Goal: Information Seeking & Learning: Learn about a topic

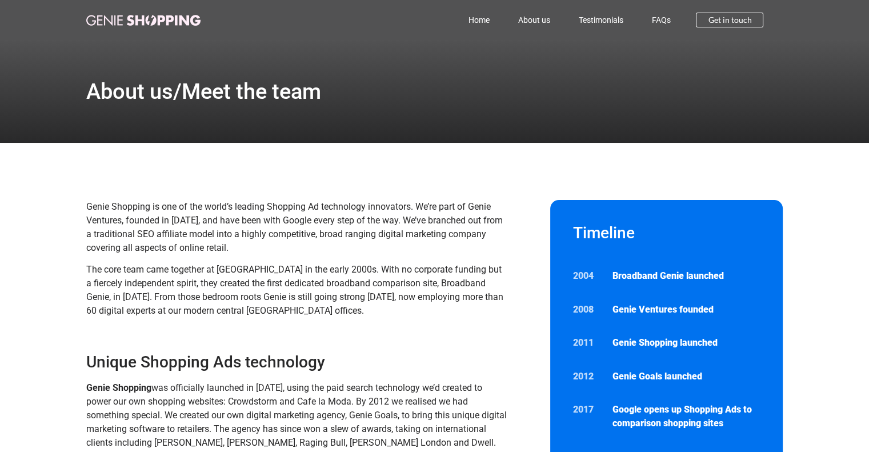
click at [527, 18] on link "About us" at bounding box center [533, 20] width 61 height 26
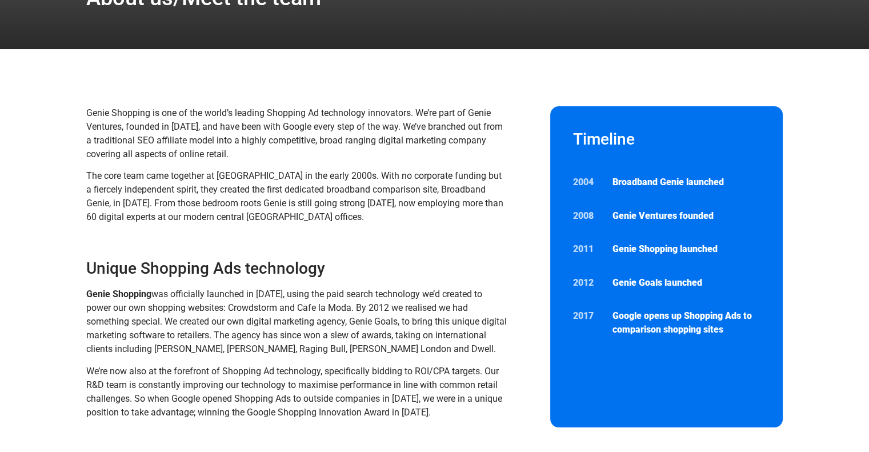
scroll to position [114, 0]
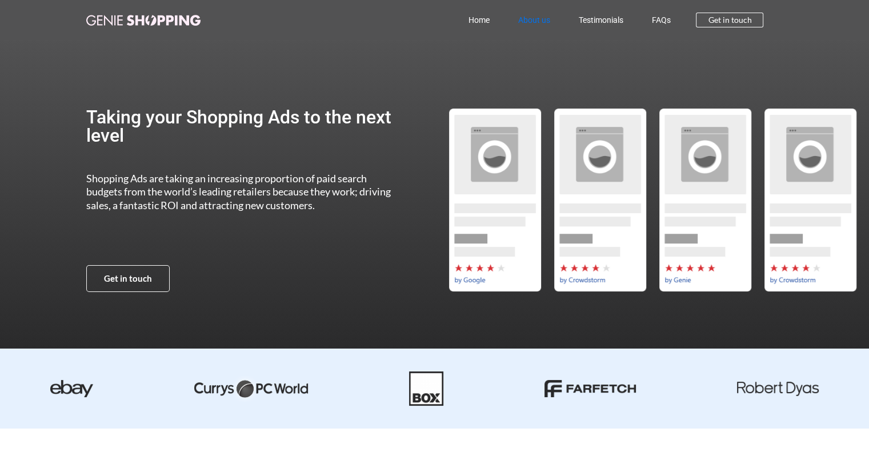
click at [545, 24] on link "About us" at bounding box center [533, 20] width 61 height 26
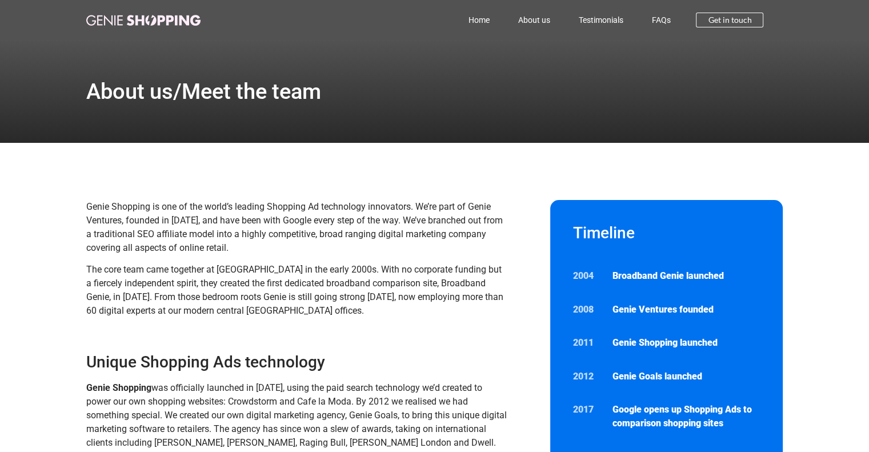
click at [526, 22] on link "About us" at bounding box center [533, 20] width 61 height 26
click at [613, 19] on link "Testimonials" at bounding box center [600, 20] width 73 height 26
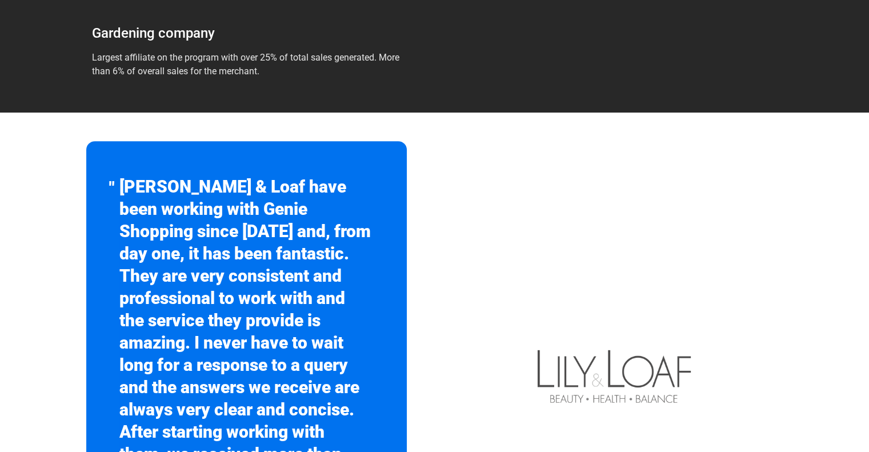
scroll to position [268, 0]
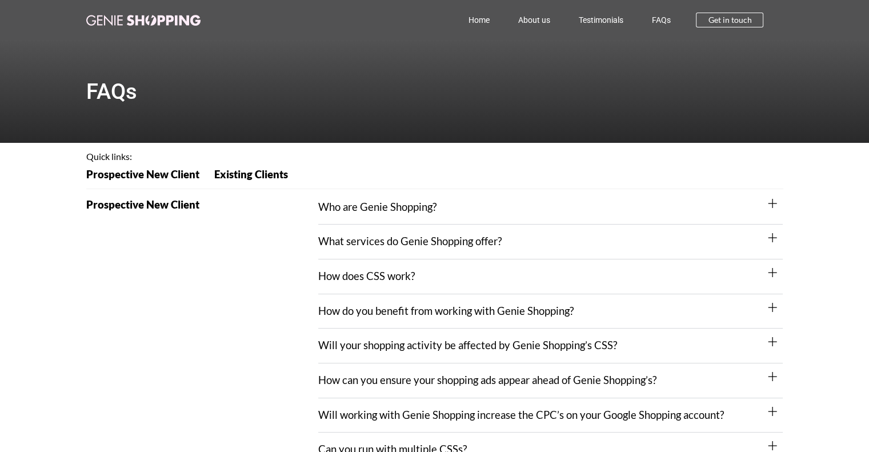
scroll to position [114, 0]
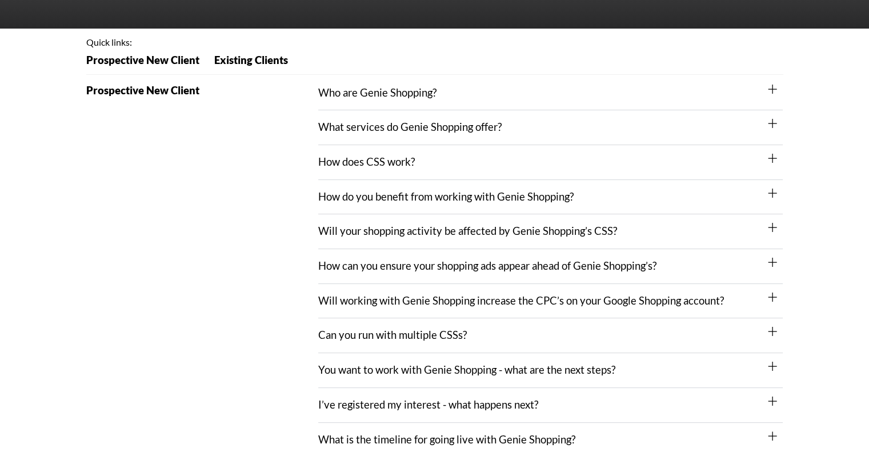
click at [460, 133] on link "What services do Genie Shopping offer?" at bounding box center [409, 127] width 183 height 13
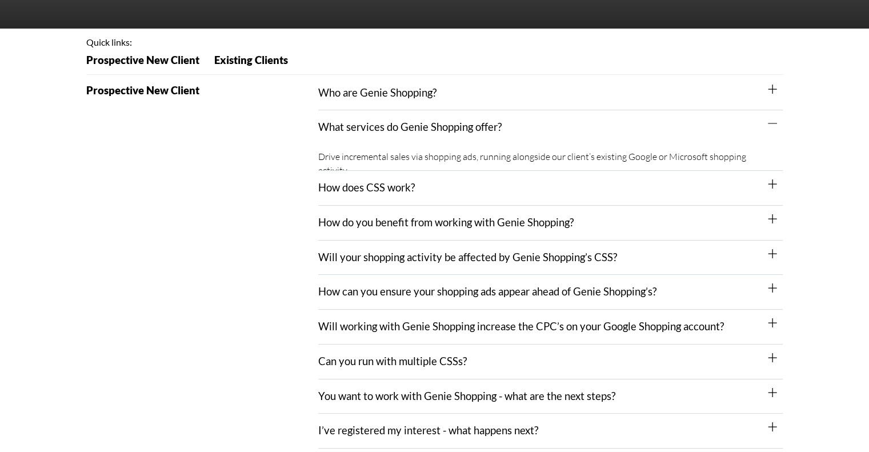
click at [457, 96] on div "Who are Genie Shopping?" at bounding box center [550, 93] width 465 height 35
